Goal: Task Accomplishment & Management: Complete application form

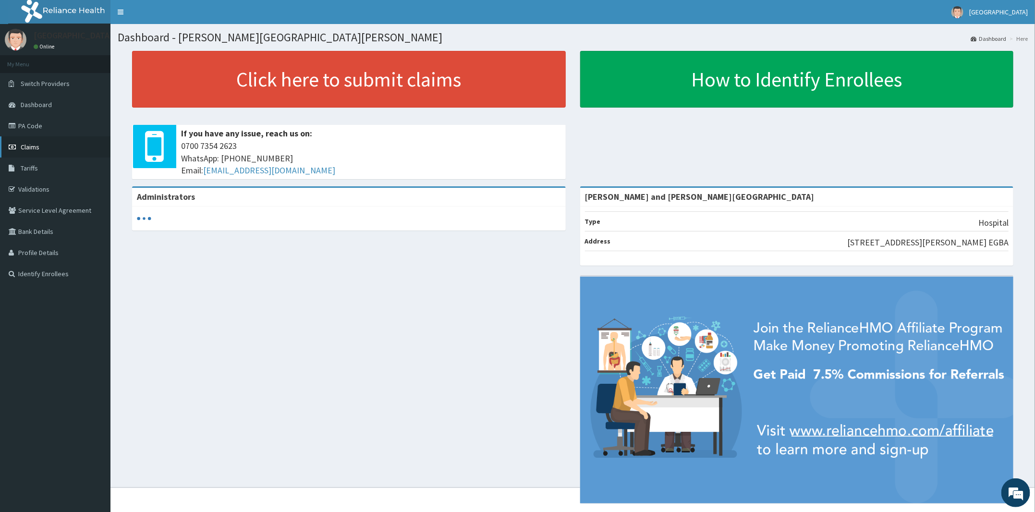
click at [54, 145] on link "Claims" at bounding box center [55, 146] width 110 height 21
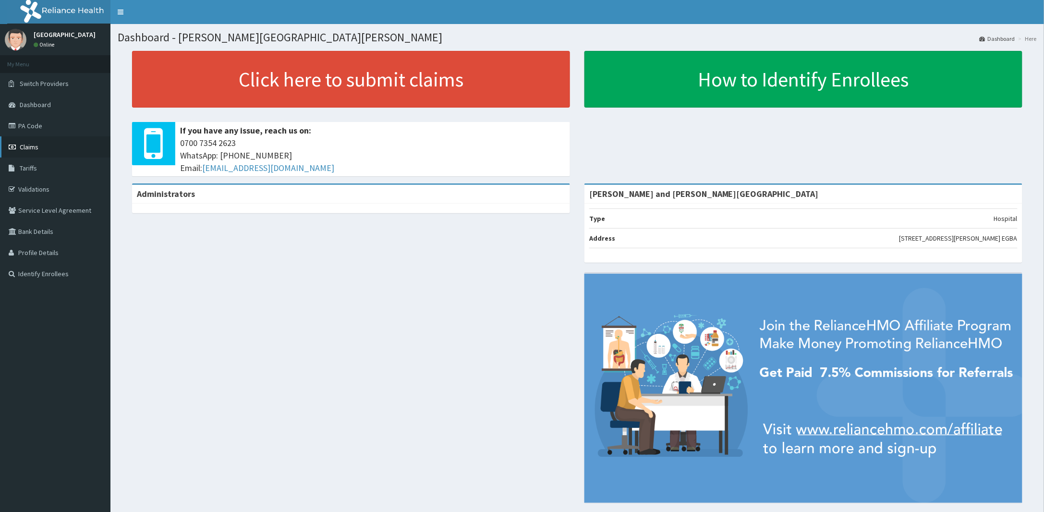
click at [34, 151] on link "Claims" at bounding box center [55, 146] width 110 height 21
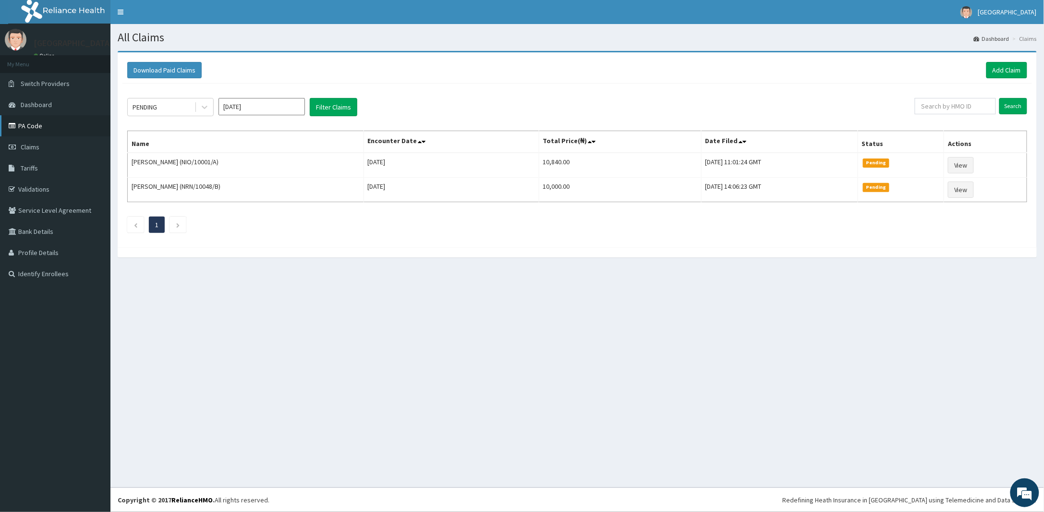
click at [36, 128] on link "PA Code" at bounding box center [55, 125] width 110 height 21
click at [1002, 67] on link "Add Claim" at bounding box center [1006, 70] width 41 height 16
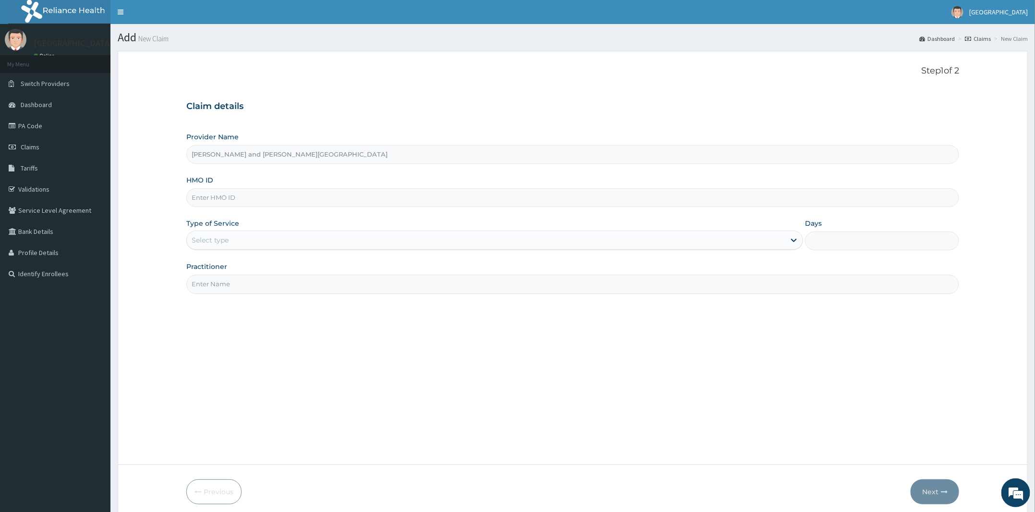
click at [238, 203] on input "HMO ID" at bounding box center [572, 197] width 772 height 19
paste input "OHT/12109/C"
type input "OHT/12109/C"
click at [231, 248] on div "Select type" at bounding box center [486, 239] width 598 height 15
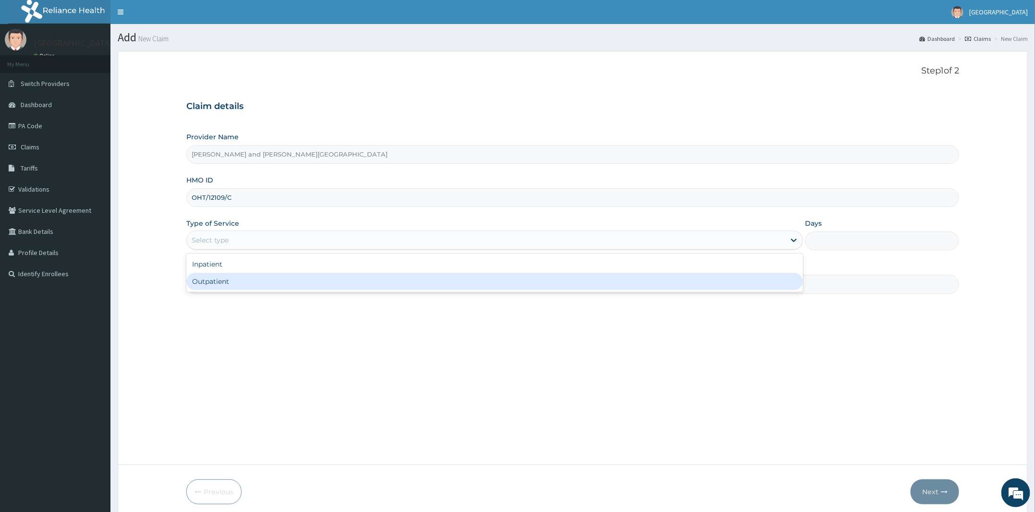
click at [223, 279] on div "Outpatient" at bounding box center [494, 281] width 616 height 17
type input "1"
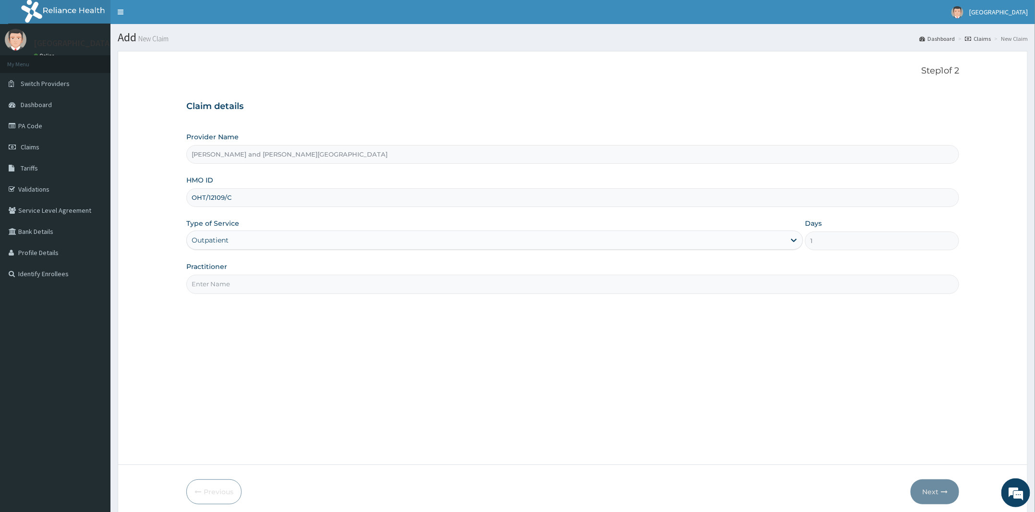
click at [227, 281] on input "Practitioner" at bounding box center [572, 284] width 772 height 19
type input "MATRON LILIAN"
click at [932, 500] on button "Next" at bounding box center [934, 491] width 48 height 25
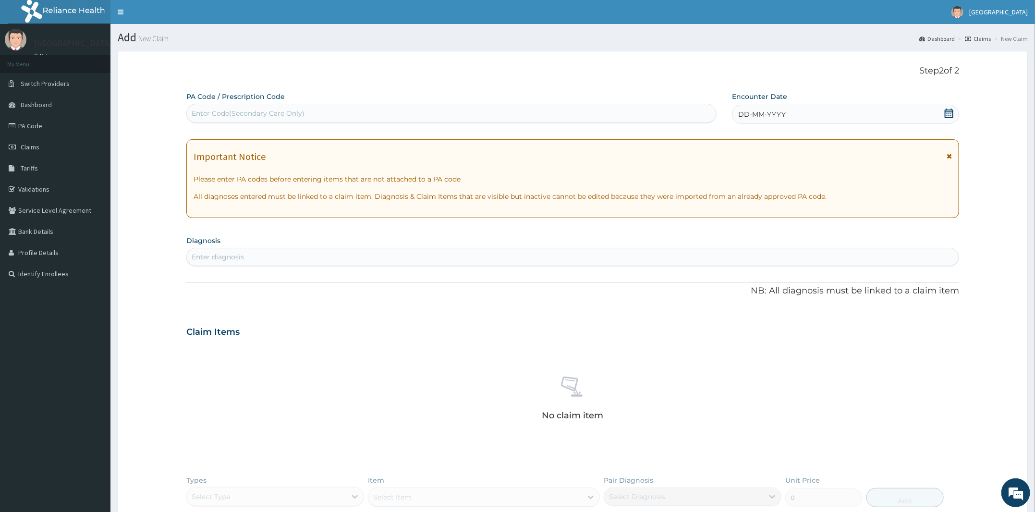
click at [206, 111] on div "Enter Code(Secondary Care Only)" at bounding box center [248, 113] width 113 height 10
paste input "PA/F95B35"
type input "PA/F95B35"
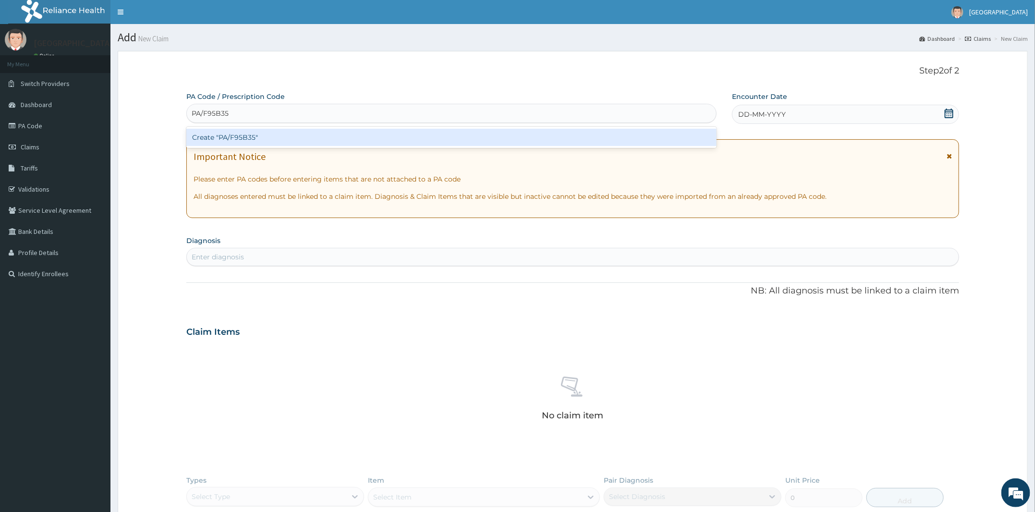
click at [216, 140] on div "Create "PA/F95B35"" at bounding box center [451, 137] width 530 height 17
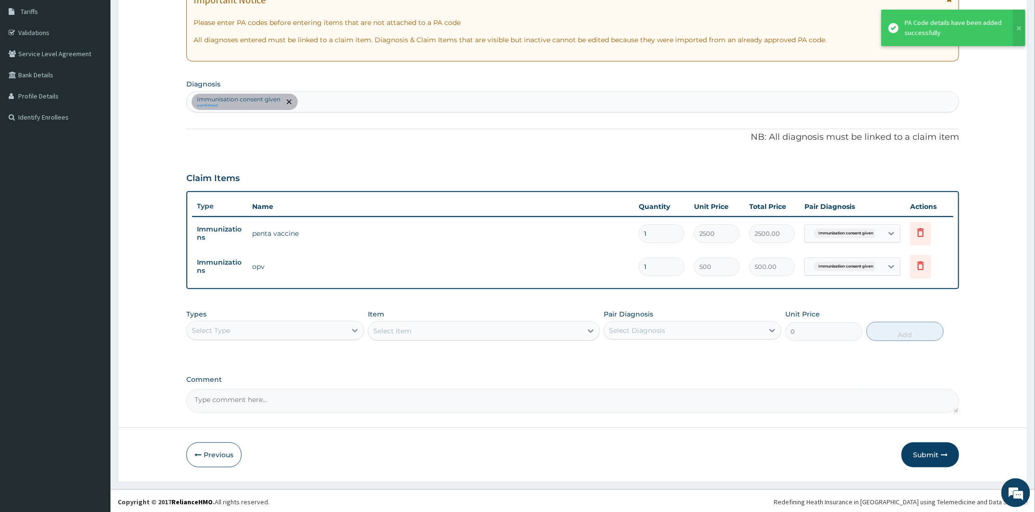
scroll to position [157, 0]
click at [929, 456] on button "Submit" at bounding box center [930, 453] width 58 height 25
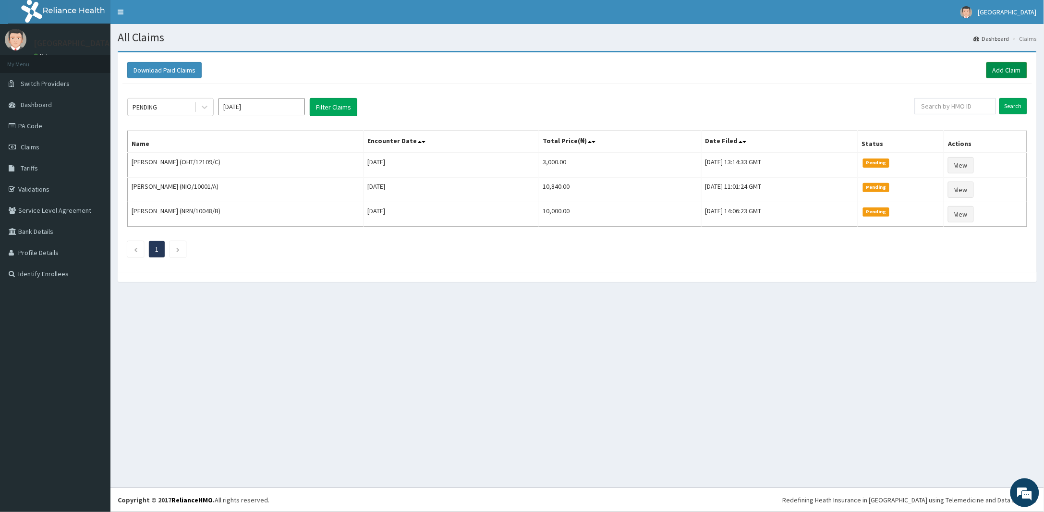
click at [998, 67] on link "Add Claim" at bounding box center [1006, 70] width 41 height 16
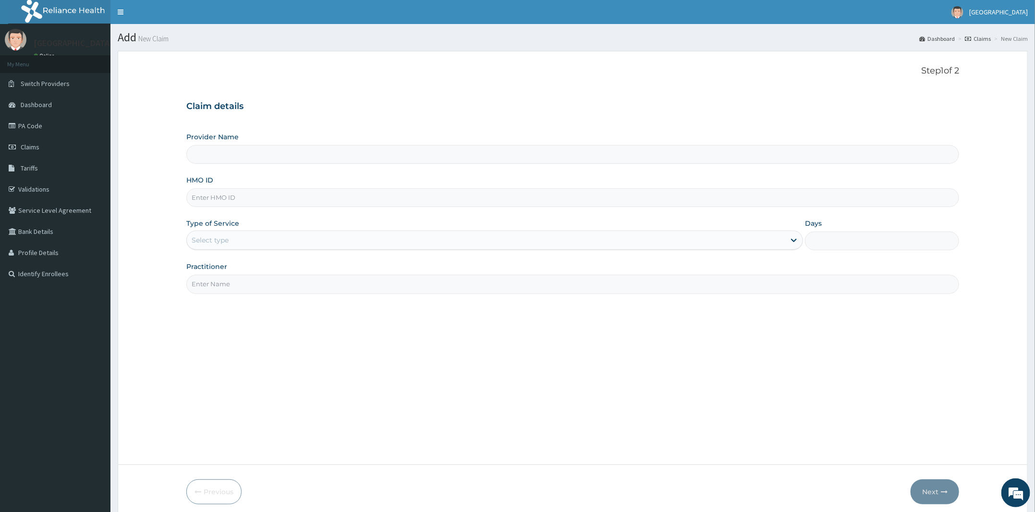
type input "[PERSON_NAME] and [PERSON_NAME][GEOGRAPHIC_DATA]"
click at [285, 194] on input "HMO ID" at bounding box center [572, 197] width 772 height 19
paste input "TTN/10013/E"
type input "TTN/10013/E"
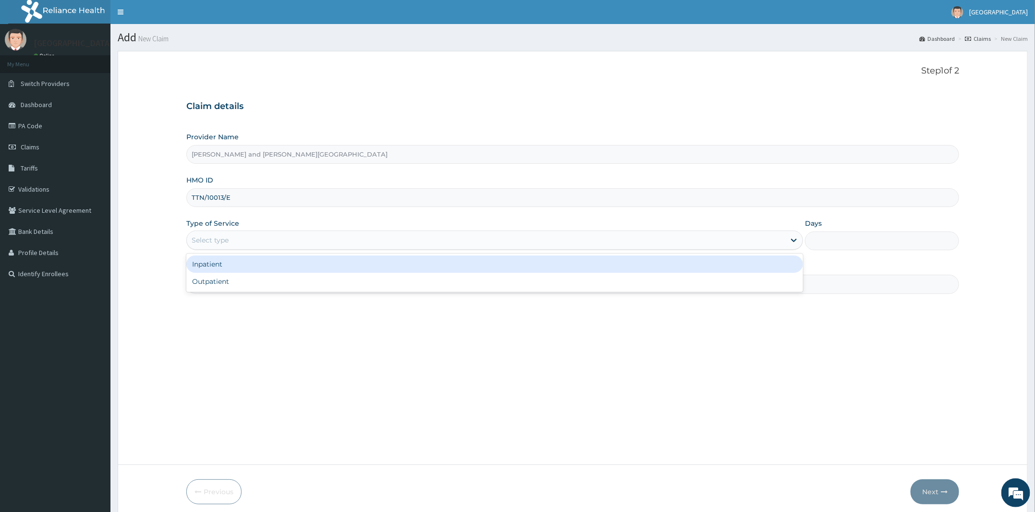
click at [332, 249] on div "Select type" at bounding box center [494, 239] width 616 height 19
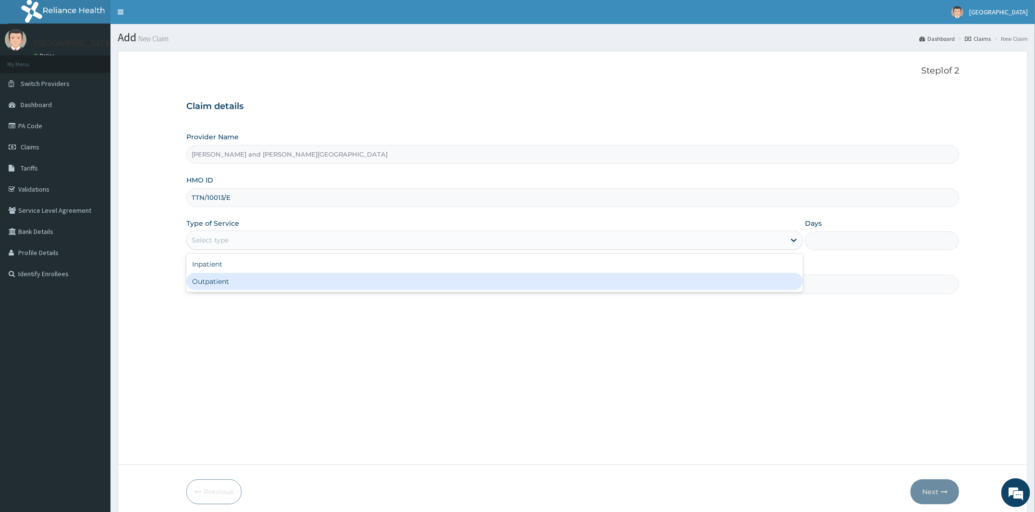
click at [322, 275] on div "Outpatient" at bounding box center [494, 281] width 616 height 17
type input "1"
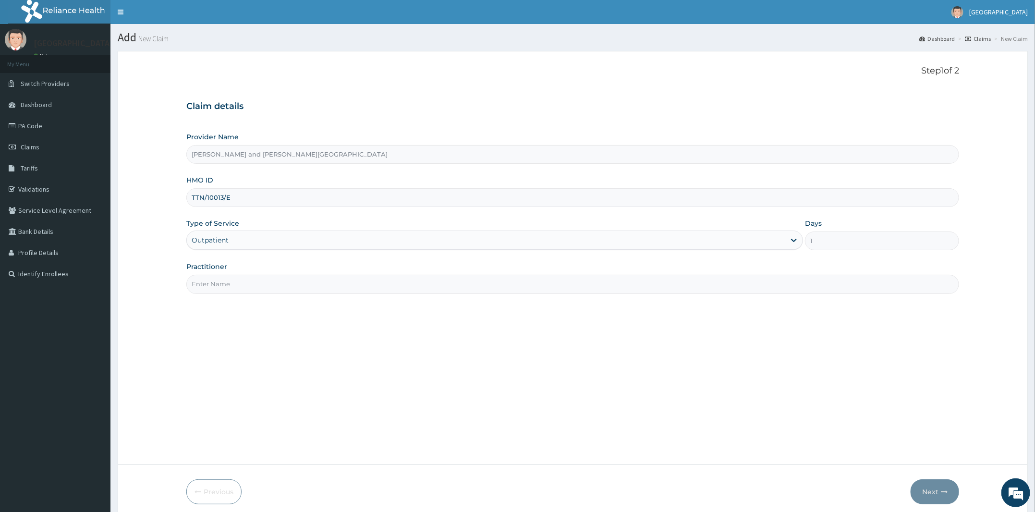
drag, startPoint x: 305, startPoint y: 285, endPoint x: 302, endPoint y: 290, distance: 6.3
click at [305, 285] on input "Practitioner" at bounding box center [572, 284] width 772 height 19
type input "MATRON LILIAN"
click at [936, 484] on button "Next" at bounding box center [934, 491] width 48 height 25
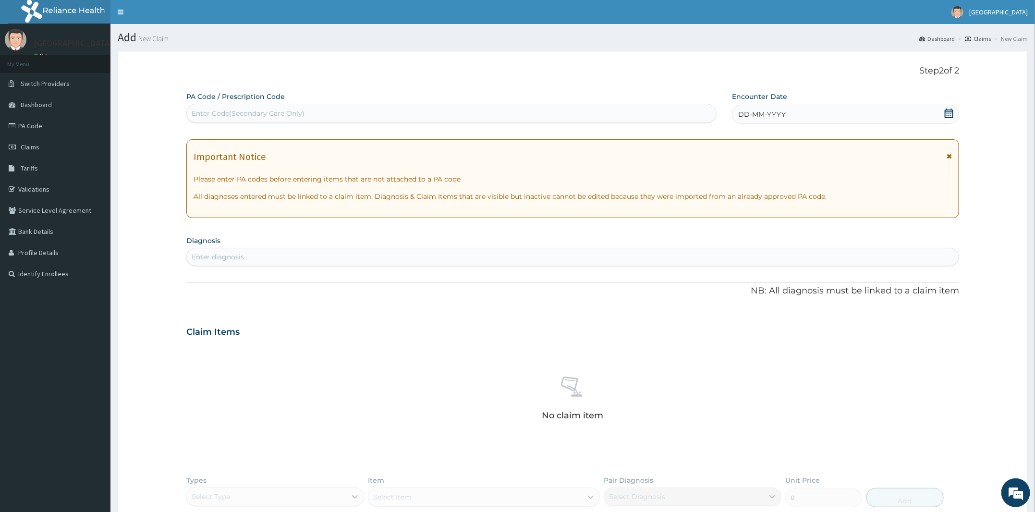
click at [298, 110] on div "Enter Code(Secondary Care Only)" at bounding box center [248, 113] width 113 height 10
paste input "PA/BAF8E4"
type input "PA/BAF8E4"
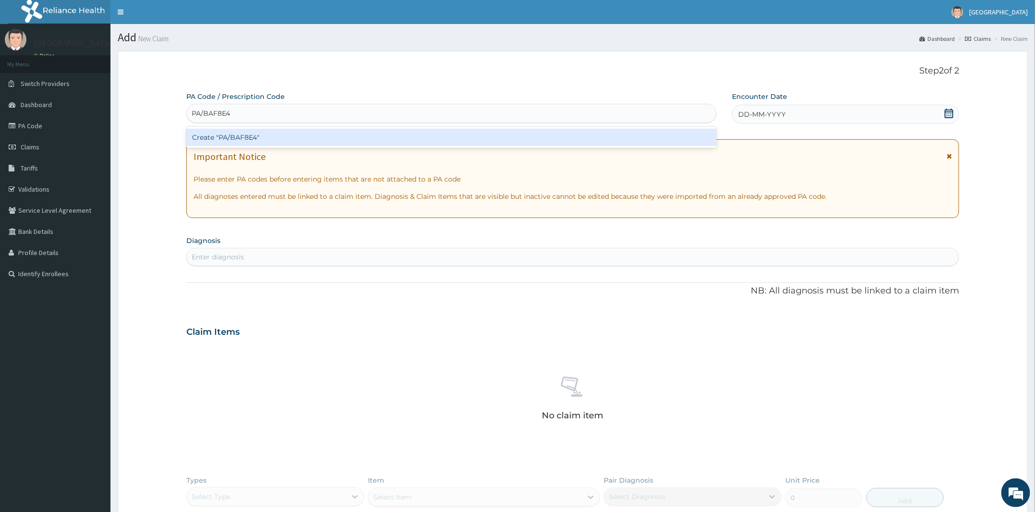
click at [248, 142] on div "Create "PA/BAF8E4"" at bounding box center [451, 137] width 530 height 17
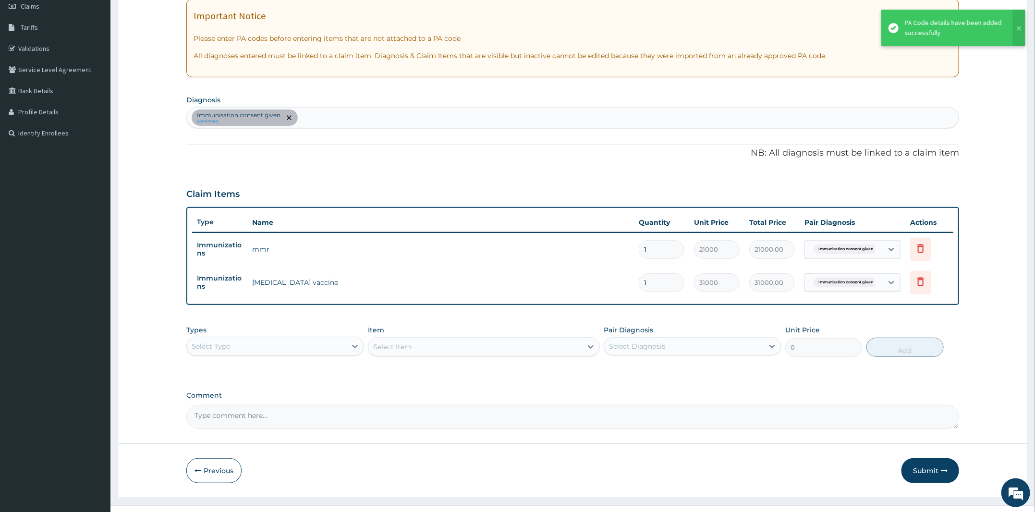
scroll to position [157, 0]
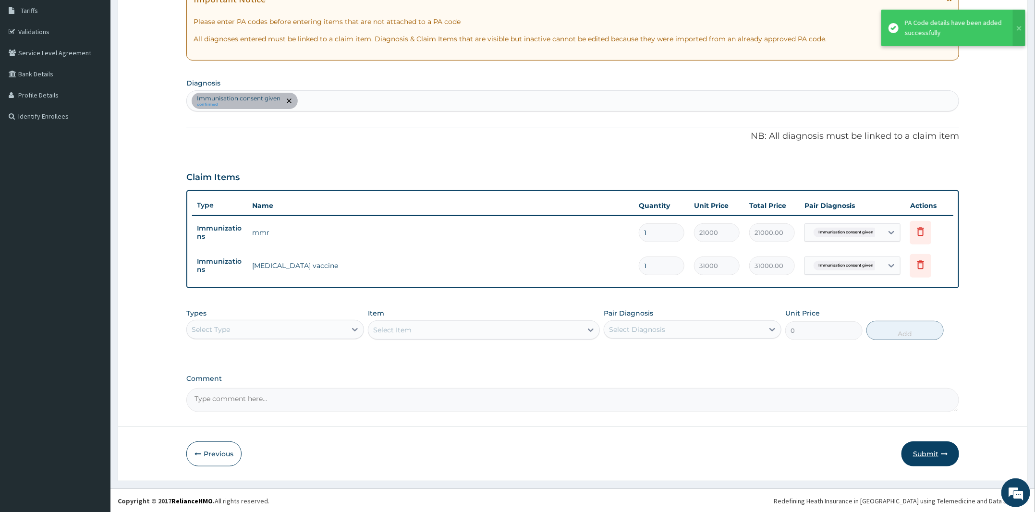
click at [924, 451] on button "Submit" at bounding box center [930, 453] width 58 height 25
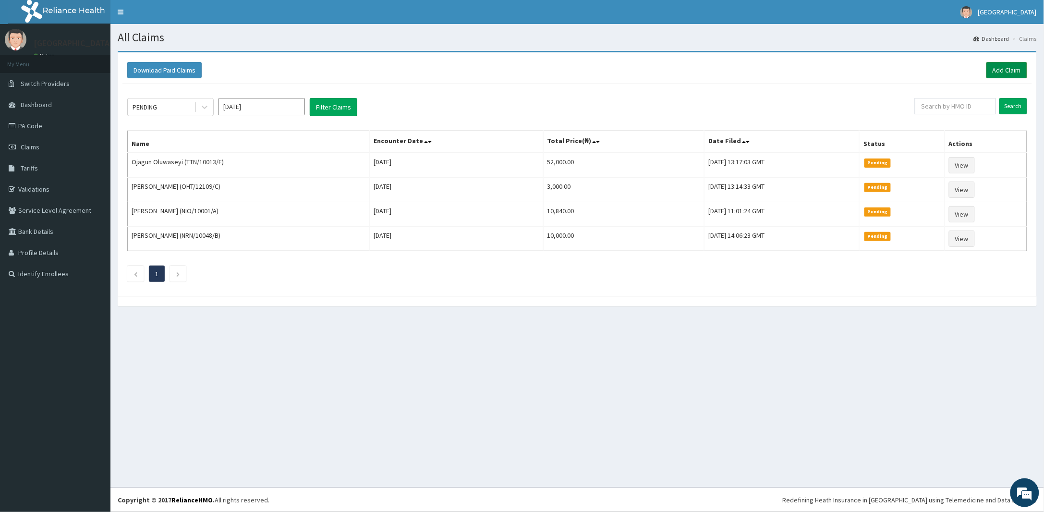
click at [992, 68] on link "Add Claim" at bounding box center [1006, 70] width 41 height 16
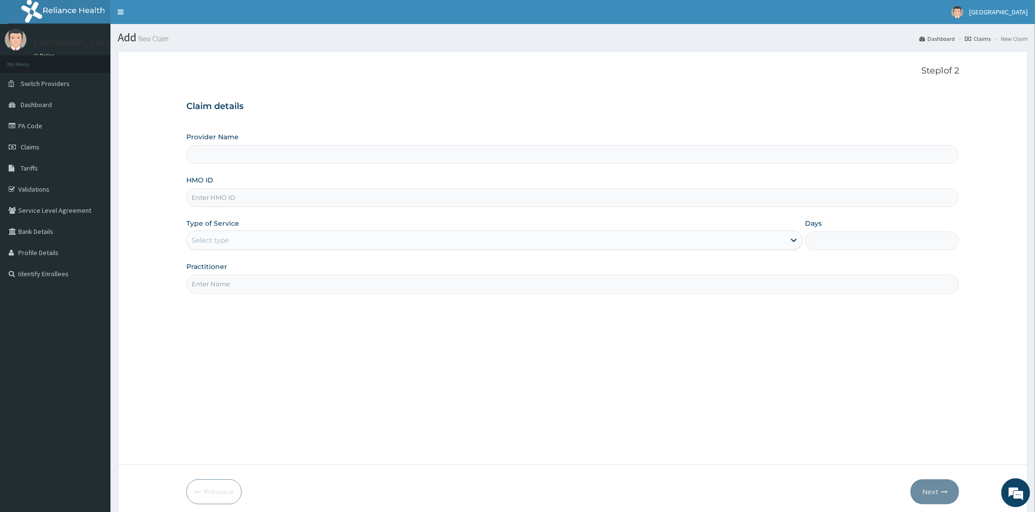
click at [253, 201] on input "HMO ID" at bounding box center [572, 197] width 772 height 19
type input "Peter and Grace Medical centre"
paste input "OTG/10153/C"
type input "OTG/10153/C"
click at [280, 241] on div "Select type" at bounding box center [486, 239] width 598 height 15
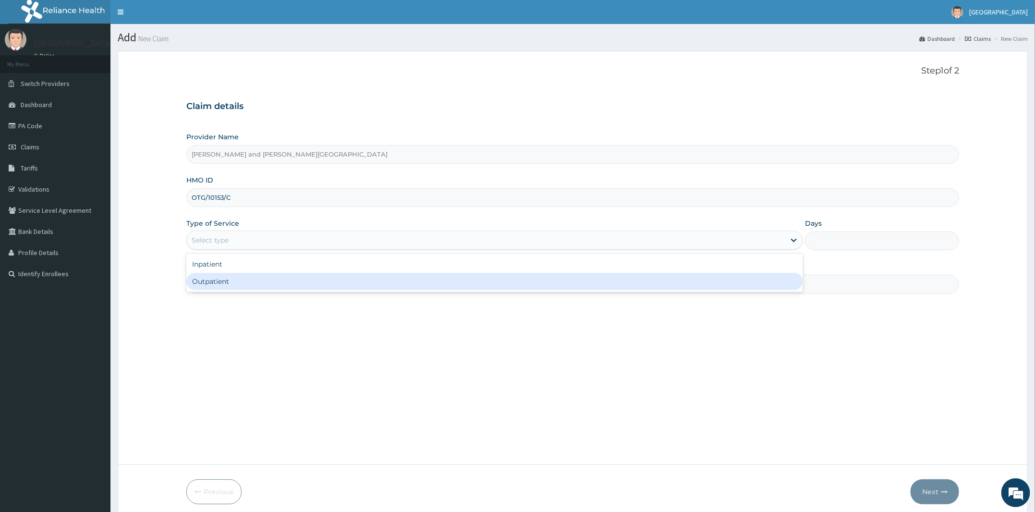
click at [283, 281] on div "Outpatient" at bounding box center [494, 281] width 616 height 17
type input "1"
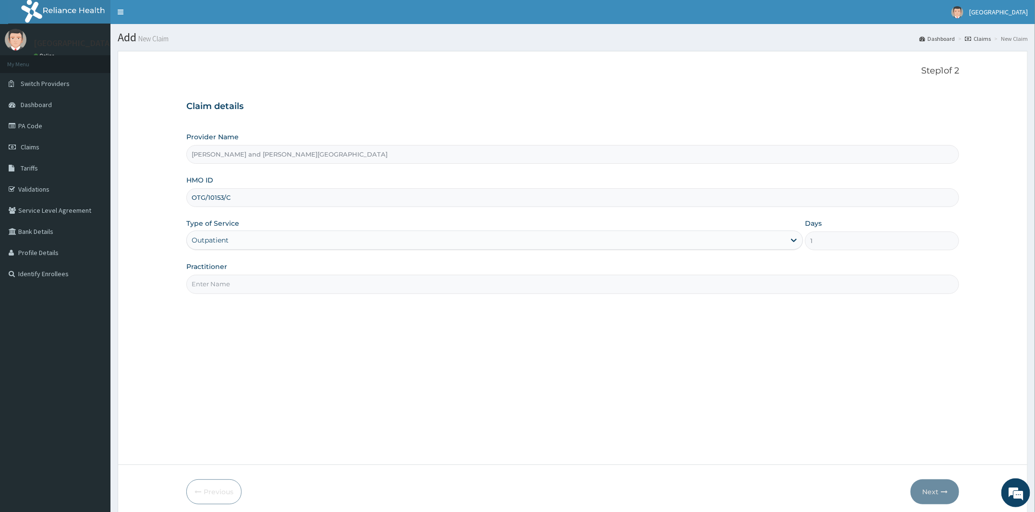
click at [260, 282] on input "Practitioner" at bounding box center [572, 284] width 772 height 19
type input "MATRON LILIAN"
click at [939, 489] on button "Next" at bounding box center [934, 491] width 48 height 25
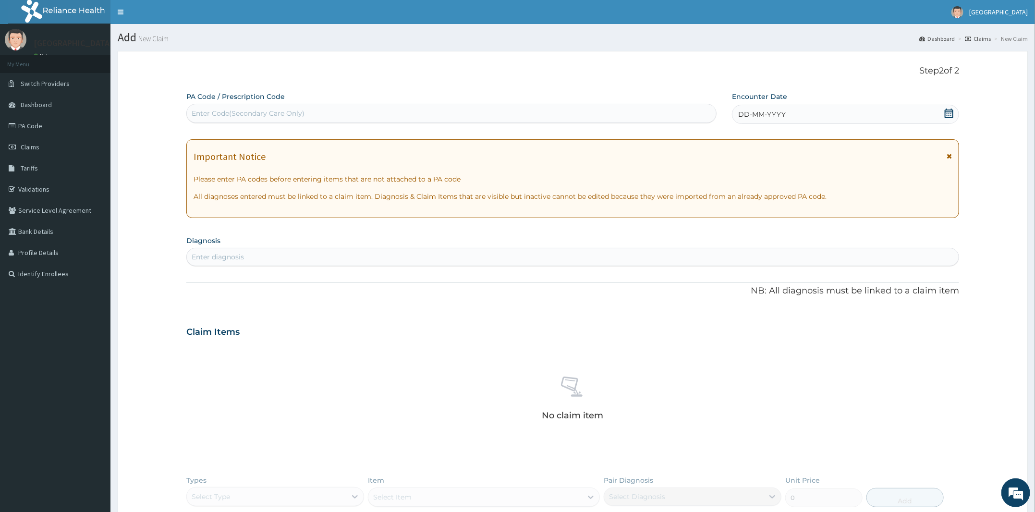
click at [221, 113] on div "Enter Code(Secondary Care Only)" at bounding box center [248, 113] width 113 height 10
paste input "PA/E38689"
type input "PA/E38689"
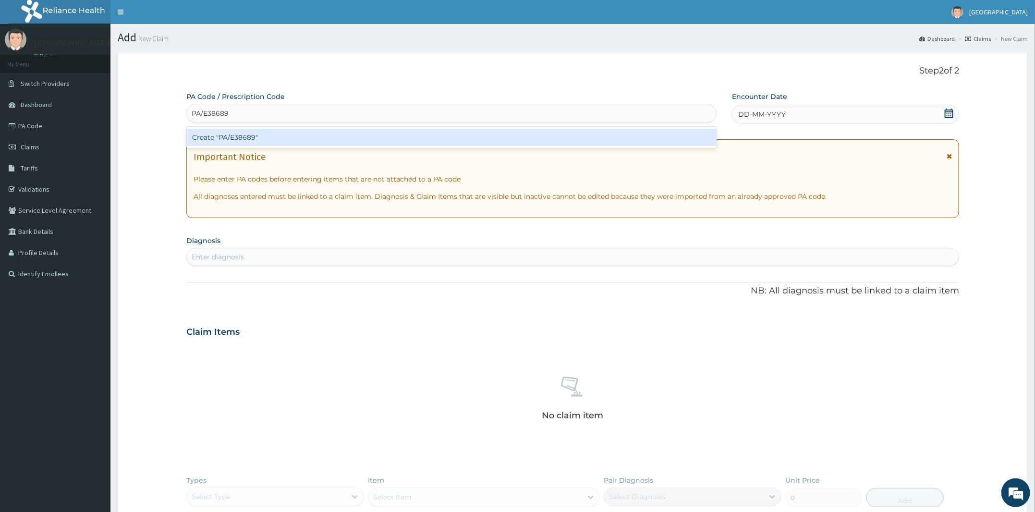
click at [235, 142] on div "Create "PA/E38689"" at bounding box center [451, 137] width 530 height 17
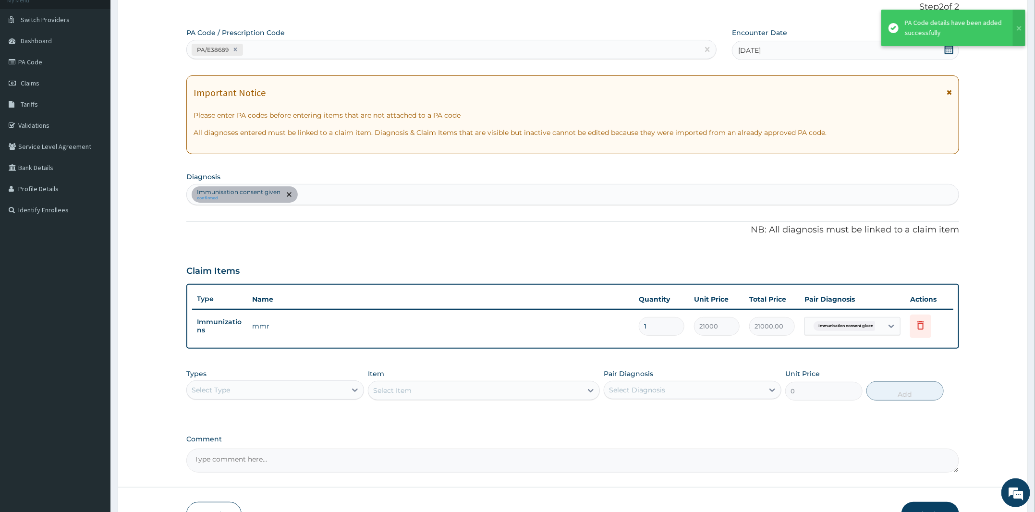
scroll to position [124, 0]
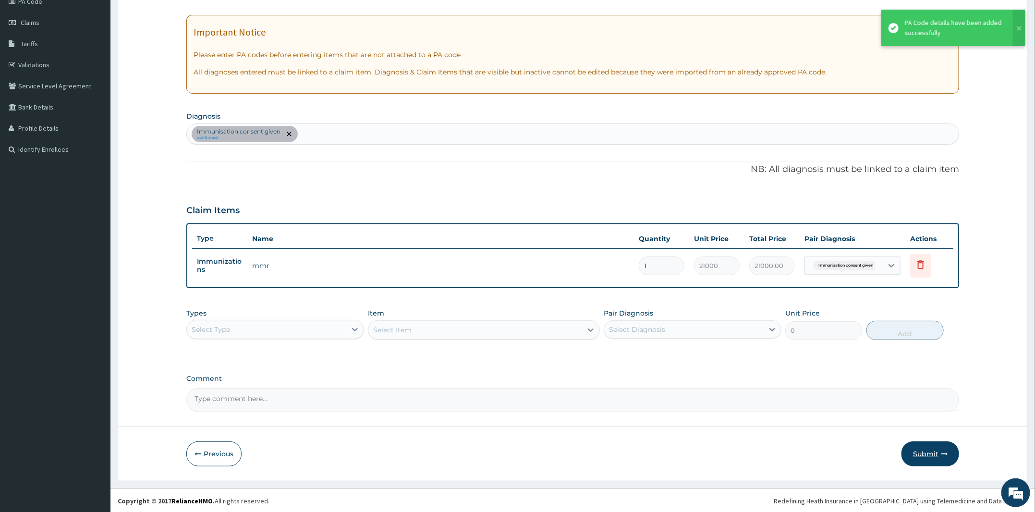
click at [915, 454] on button "Submit" at bounding box center [930, 453] width 58 height 25
